Goal: Find specific page/section: Locate a particular part of the current website

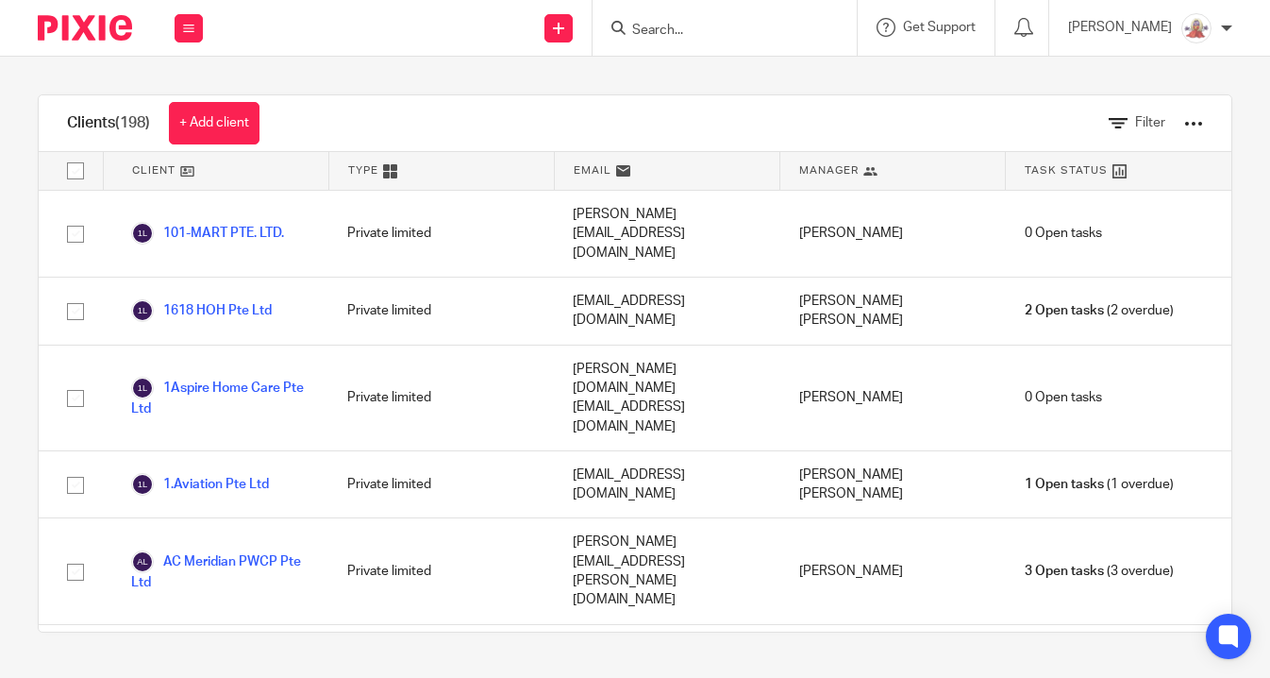
click at [734, 20] on form at bounding box center [730, 28] width 201 height 24
click at [724, 36] on input "Search" at bounding box center [715, 31] width 170 height 17
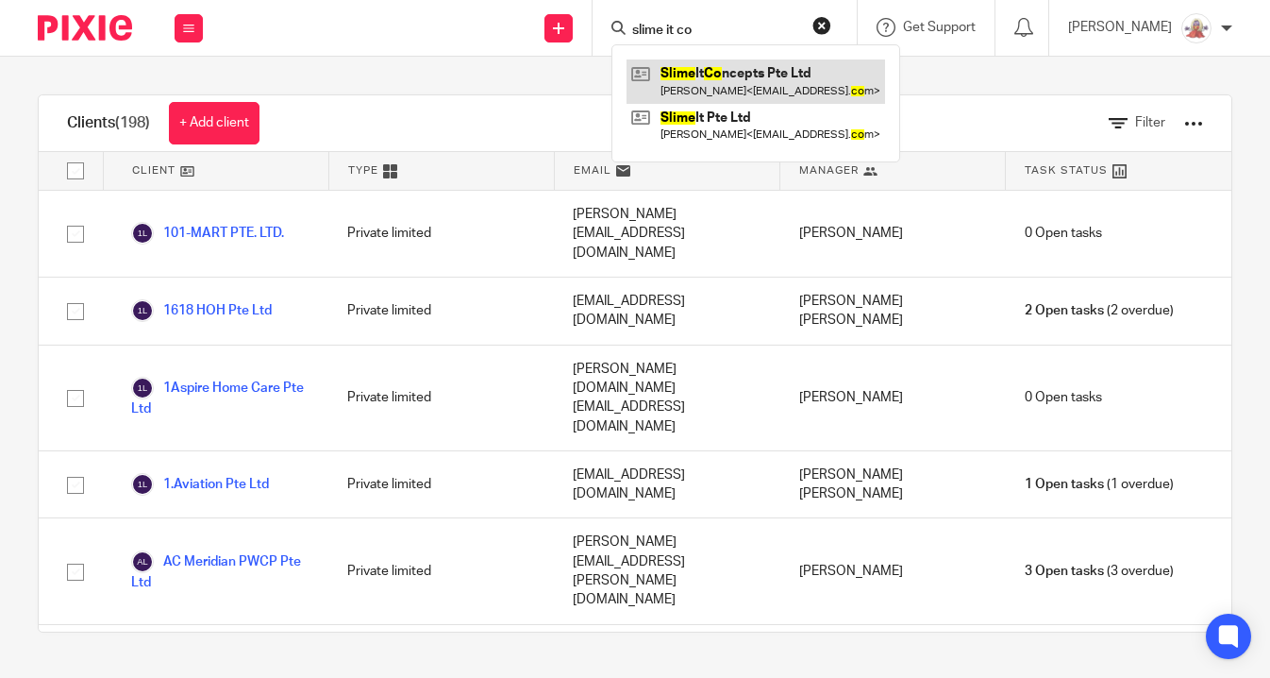
type input "slime it co"
click at [744, 77] on link at bounding box center [756, 80] width 259 height 43
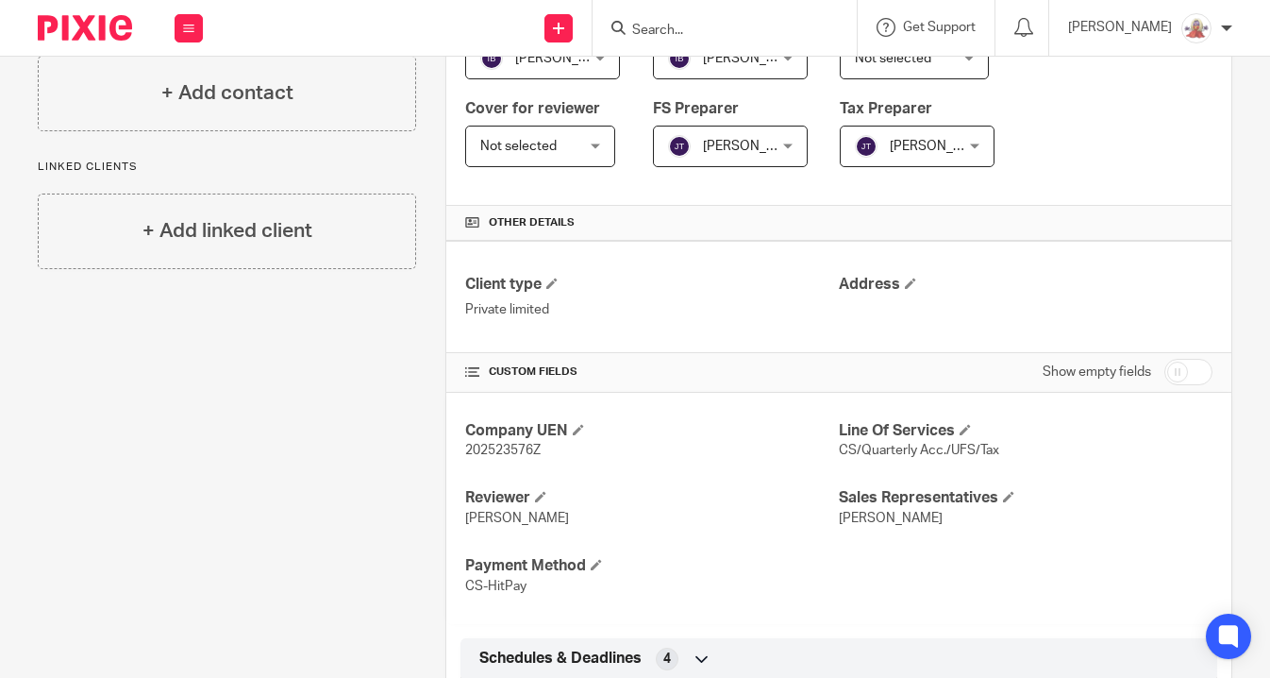
scroll to position [613, 0]
